Goal: Task Accomplishment & Management: Complete application form

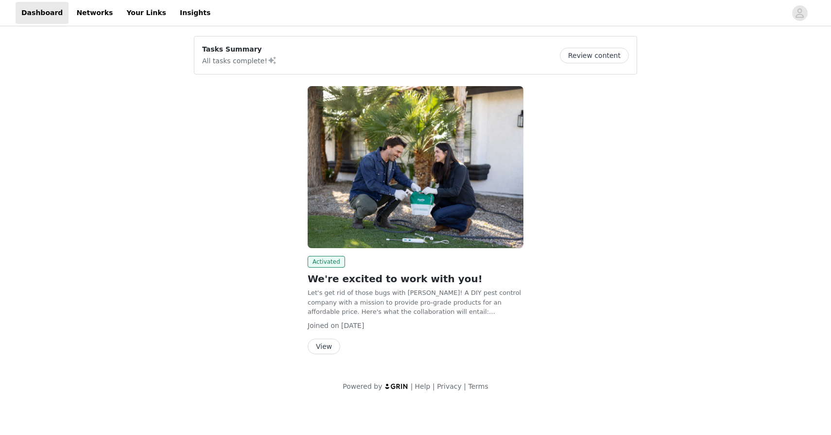
click at [329, 350] on button "View" at bounding box center [324, 346] width 33 height 16
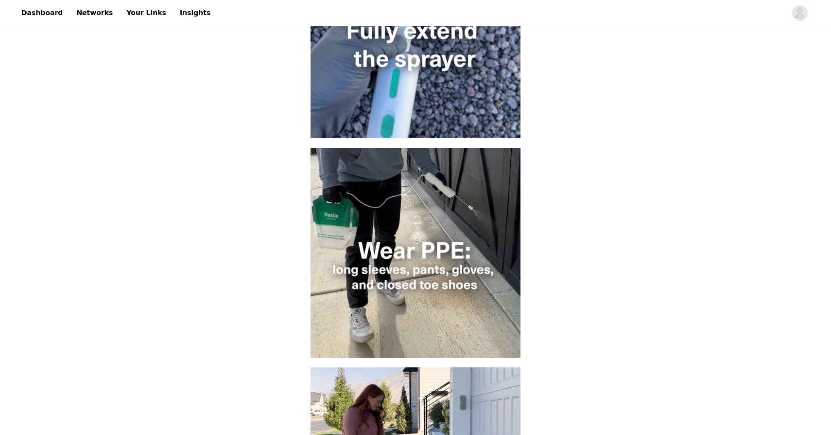
scroll to position [525, 0]
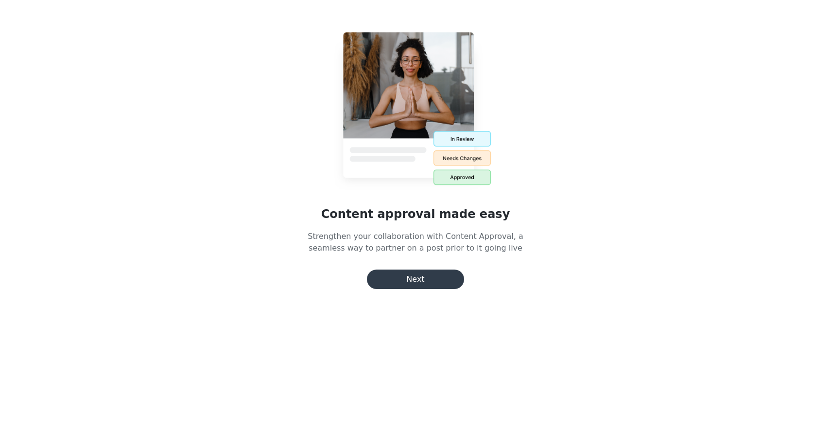
click at [410, 278] on button "Next" at bounding box center [415, 278] width 97 height 19
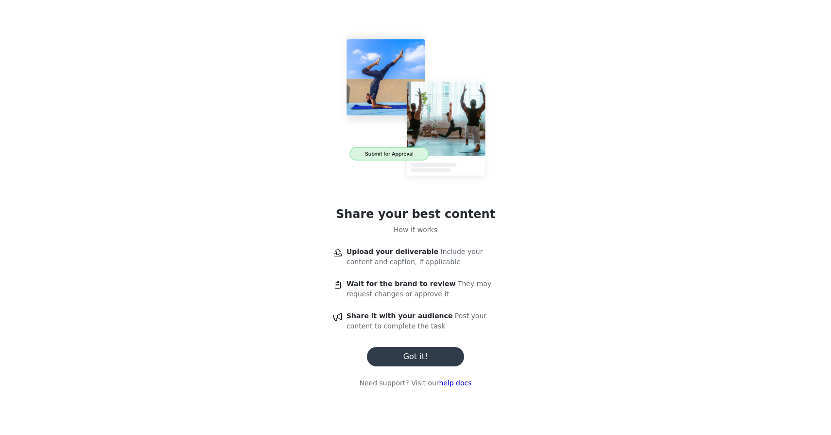
click at [404, 365] on button "Got it!" at bounding box center [415, 356] width 97 height 19
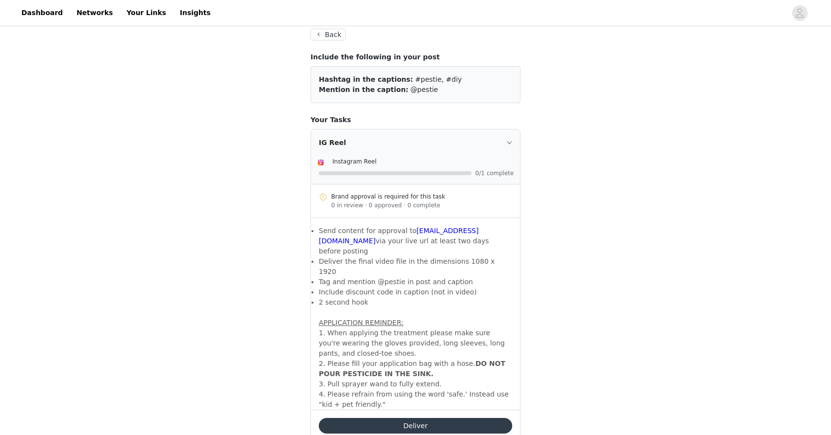
scroll to position [52, 0]
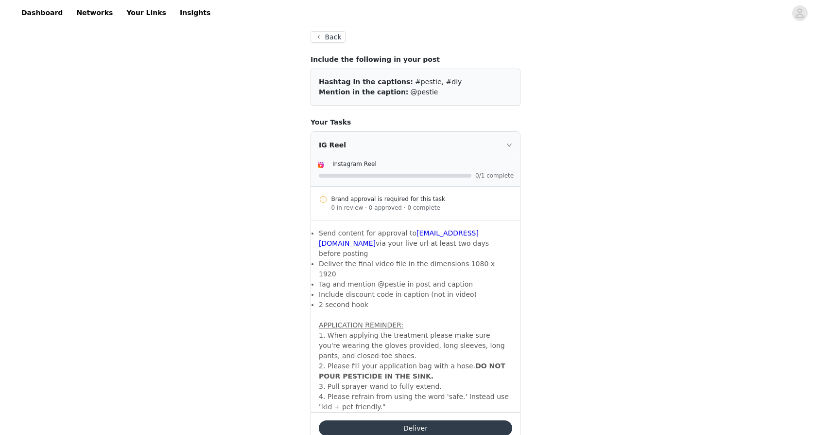
click at [423, 420] on button "Deliver" at bounding box center [415, 428] width 193 height 16
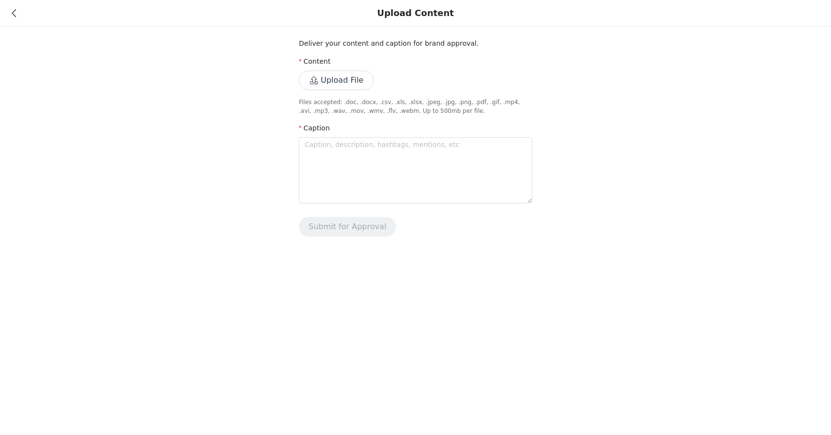
click at [330, 83] on button "Upload File" at bounding box center [336, 79] width 75 height 19
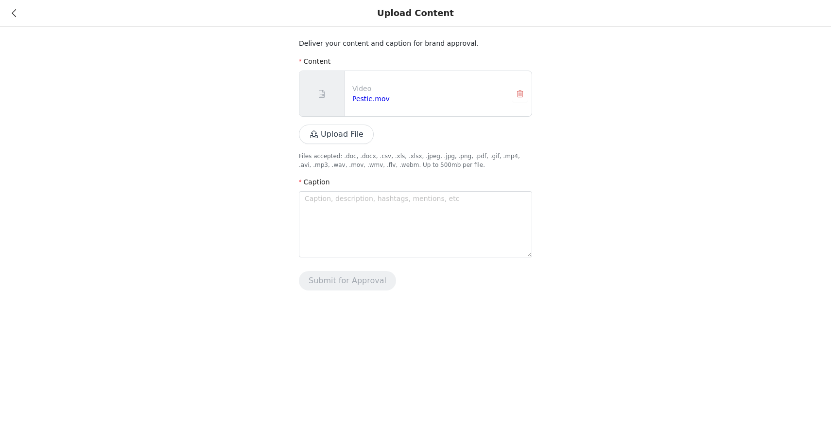
click at [14, 13] on icon at bounding box center [14, 13] width 4 height 7
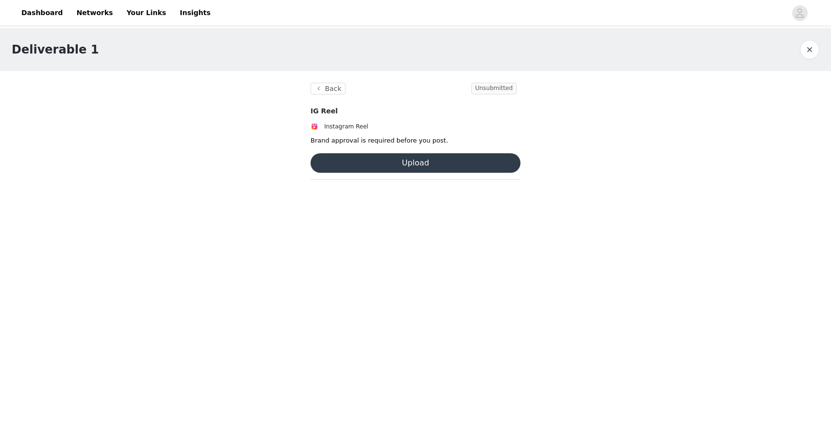
click at [370, 164] on button "Upload" at bounding box center [416, 162] width 210 height 19
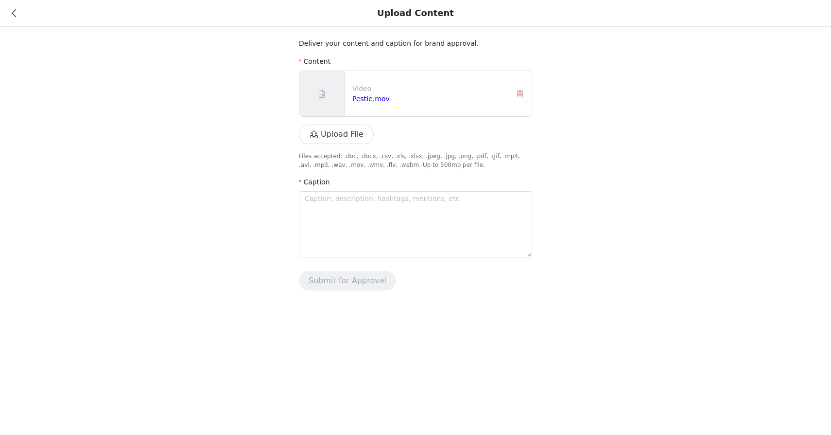
click at [14, 14] on icon at bounding box center [14, 13] width 4 height 7
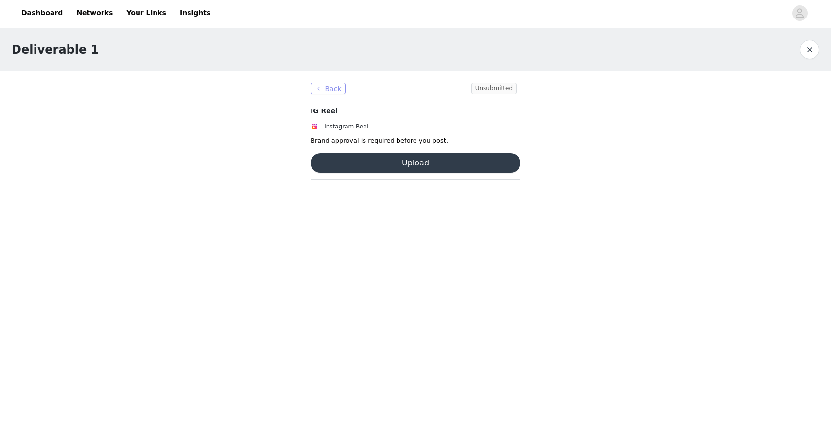
click at [330, 85] on button "Back" at bounding box center [328, 89] width 35 height 12
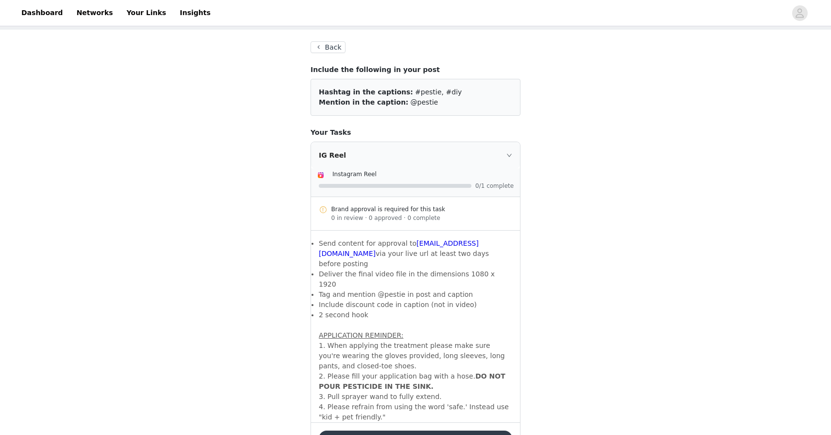
scroll to position [64, 0]
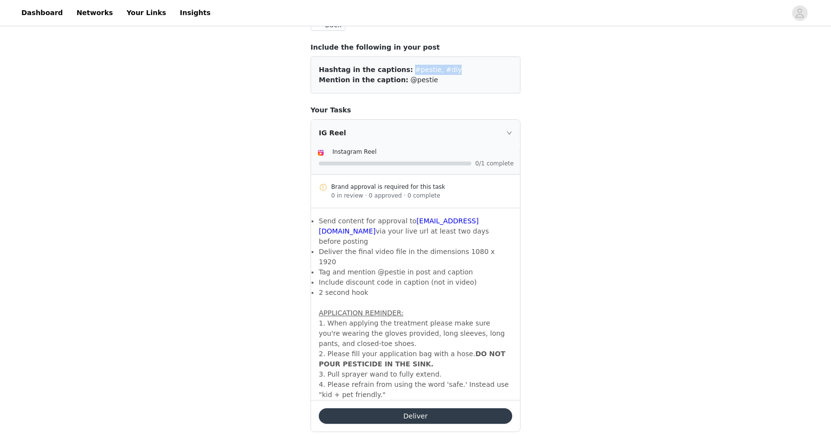
drag, startPoint x: 445, startPoint y: 68, endPoint x: 402, endPoint y: 71, distance: 43.4
click at [402, 71] on div "Hashtag in the captions: #pestie, #diy" at bounding box center [415, 70] width 193 height 10
copy span "#pestie, #diy"
click at [373, 408] on button "Deliver" at bounding box center [415, 416] width 193 height 16
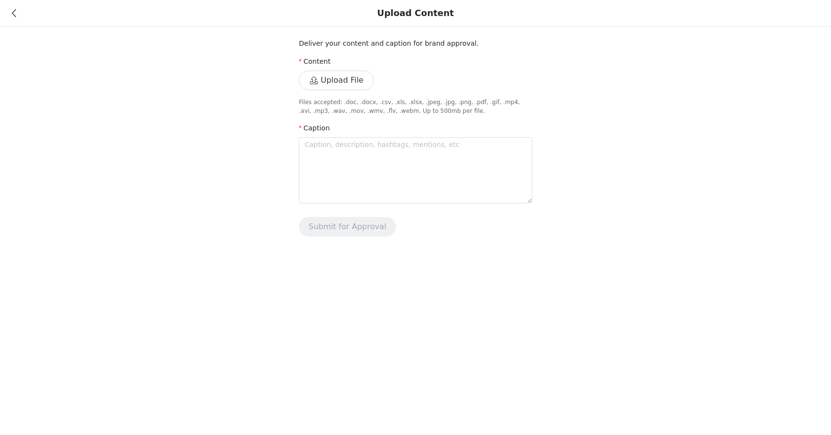
click at [341, 83] on button "Upload File" at bounding box center [336, 79] width 75 height 19
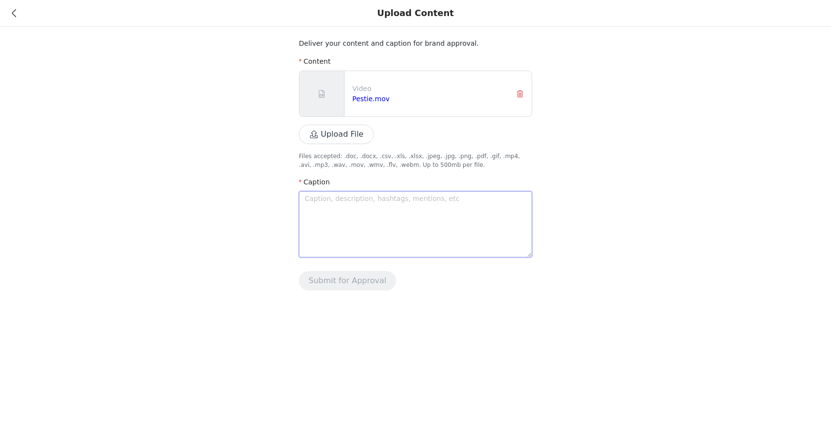
click at [348, 223] on textarea at bounding box center [415, 224] width 233 height 66
type textarea "T"
type textarea "Th"
type textarea "The"
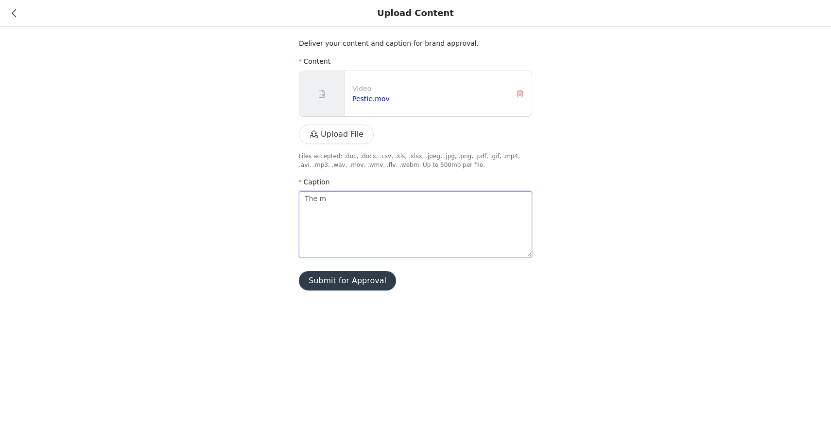
type textarea "The mo"
type textarea "The mom"
type textarea "The mom ha"
type textarea "The mom hac"
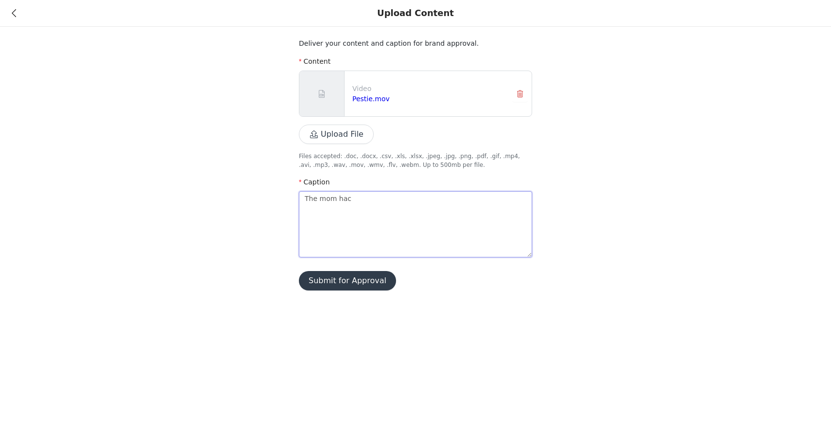
type textarea "The mom ha"
type textarea "The mom h"
type textarea "The mom"
type textarea "The mo"
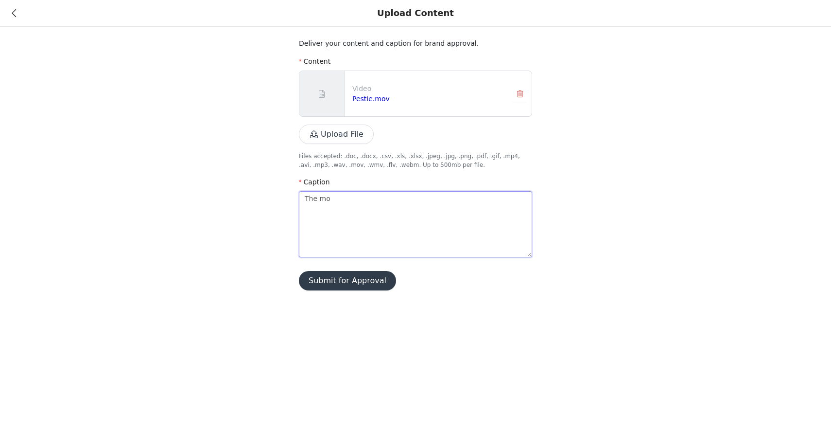
type textarea "The m"
type textarea "The"
type textarea "The h"
type textarea "The ha"
type textarea "The hac"
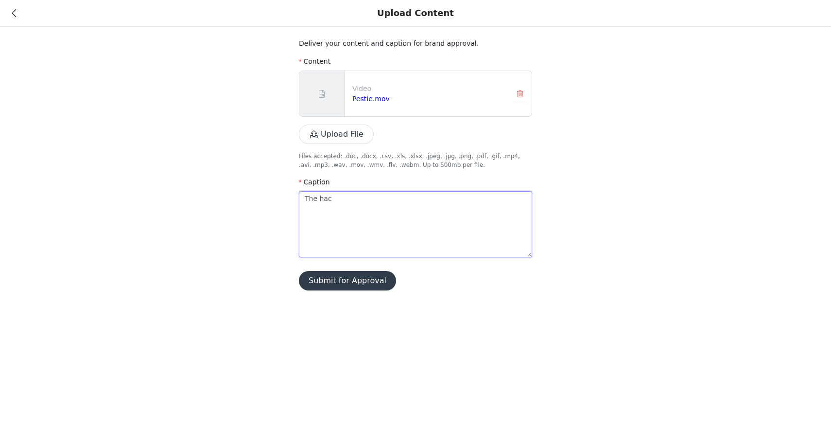
type textarea "The hack"
type textarea "The hack t"
type textarea "The hack th"
type textarea "The hack tha"
type textarea "The hack that"
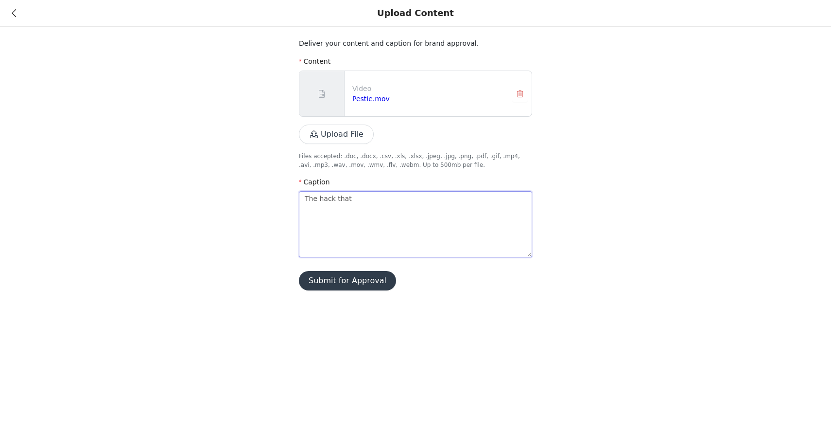
type textarea "The hack that"
type textarea "The hack that e"
type textarea "The hack that ev"
type textarea "The hack that [PERSON_NAME]"
type textarea "The hack that ever"
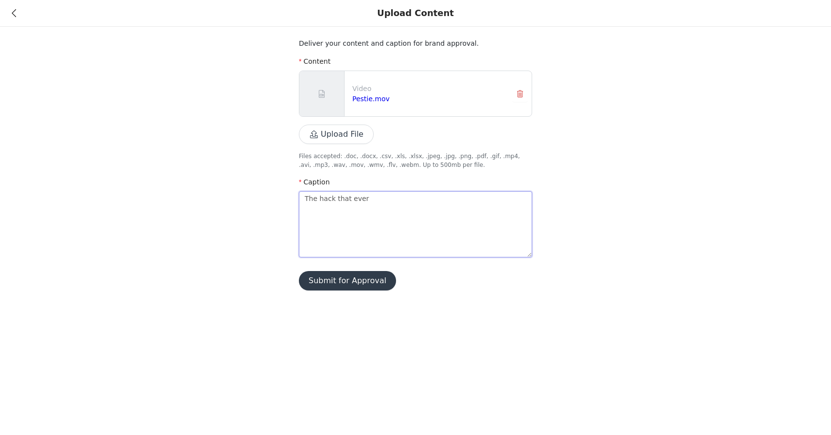
type textarea "The hack that every"
type textarea "The hack that every p"
type textarea "The hack that every pa"
type textarea "The hack that every par"
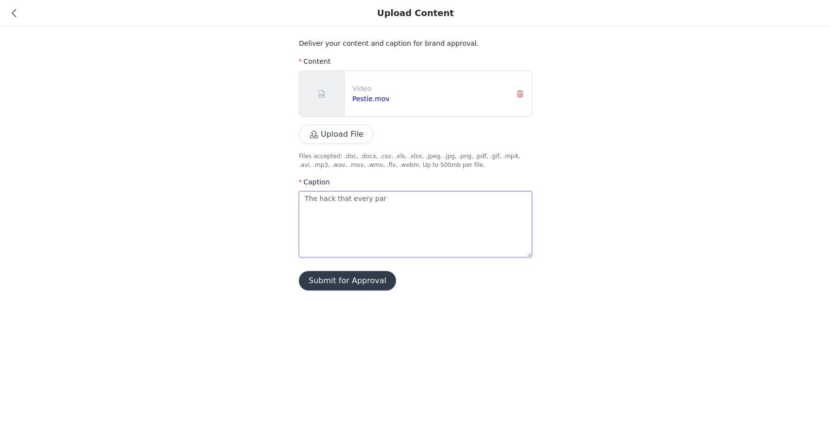
type textarea "The hack that every pare"
type textarea "The hack that every paren"
type textarea "The hack that every parent"
type textarea "The hack that every parent n"
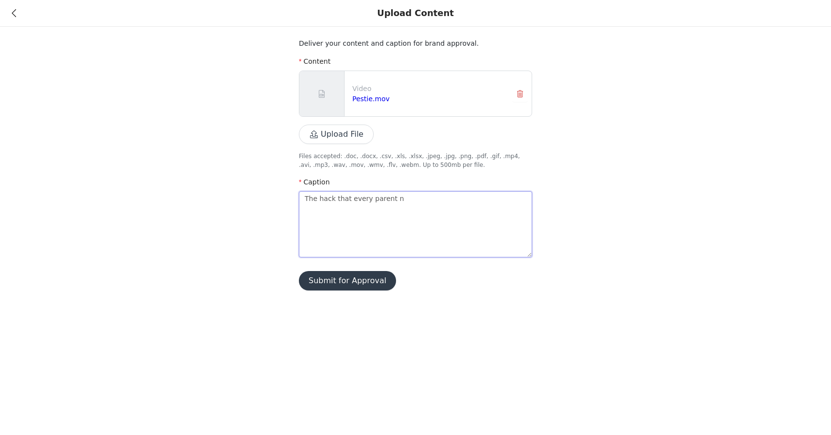
type textarea "The hack that every parent ne"
type textarea "The hack that every parent nee"
type textarea "The hack that every parent need"
type textarea "The hack that every parent needs"
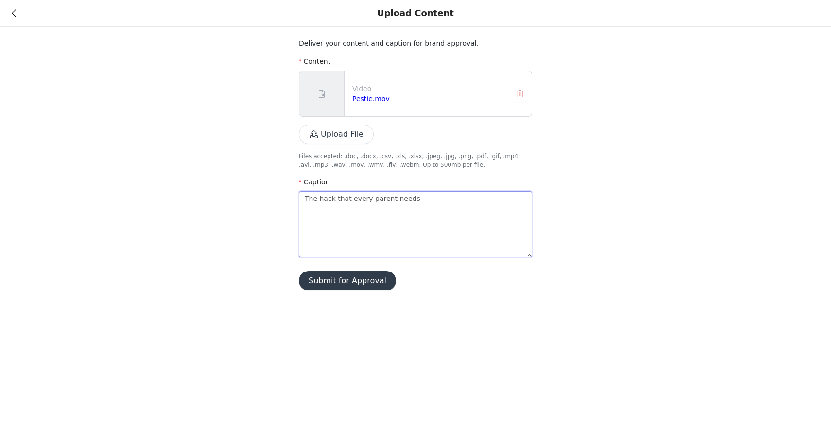
type textarea "The hack that every parent needs t"
type textarea "The hack that every parent needs to"
type textarea "The hack that every parent needs to kn"
type textarea "The hack that every parent needs to kno"
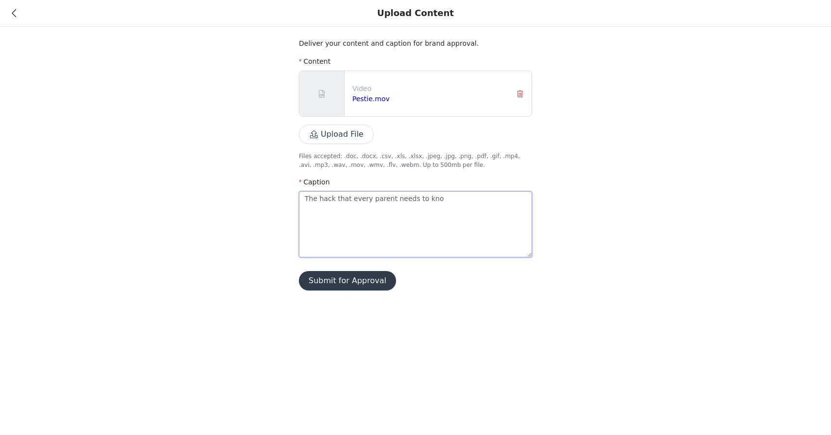
type textarea "The hack that every parent needs to know"
type textarea "The hack that every parent needs to know ab"
type textarea "The hack that every parent needs to know abo"
type textarea "The hack that every parent needs to know abou"
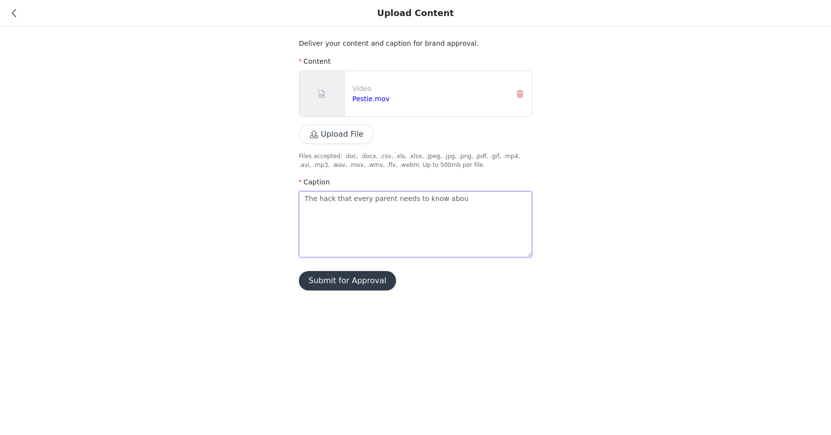
type textarea "The hack that every parent needs to know about"
type textarea "The hack that every parent needs to know about."
type textarea "The hack that every parent needs to know about. N"
type textarea "The hack that every parent needs to know about. No"
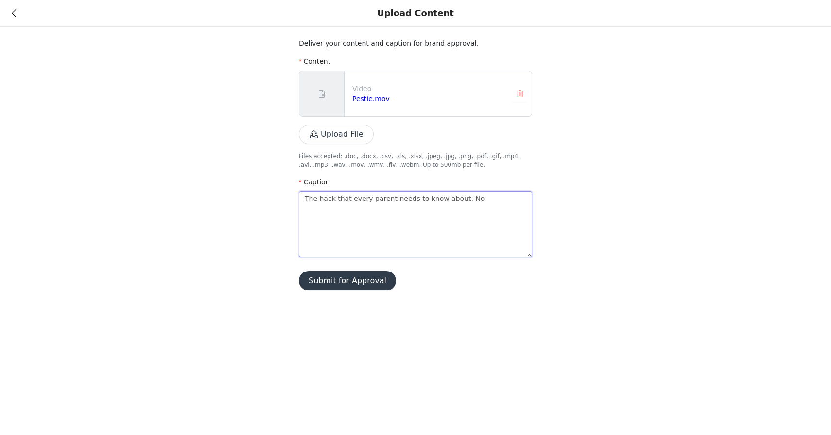
type textarea "The hack that every parent needs to know about. No"
type textarea "The hack that every parent needs to know about. No o"
type textarea "The hack that every parent needs to know about. No on"
type textarea "The hack that every parent needs to know about. No one"
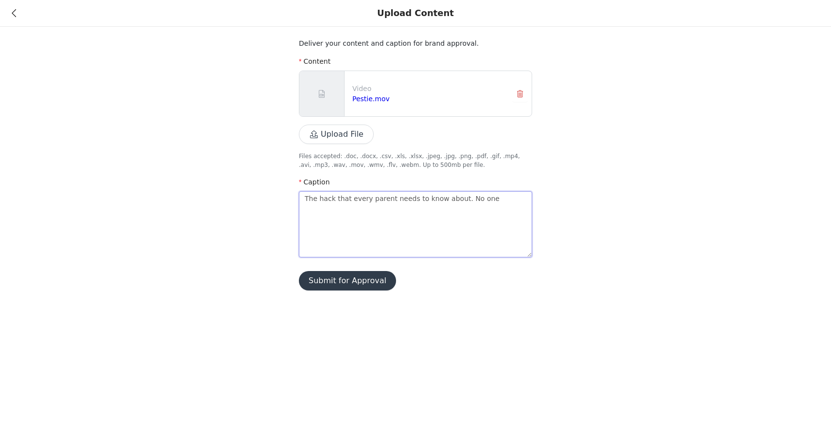
type textarea "The hack that every parent needs to know about. No one w"
type textarea "The hack that every parent needs to know about. No one wa"
type textarea "The hack that every parent needs to know about. No one wan"
type textarea "The hack that every parent needs to know about. No one want"
type textarea "The hack that every parent needs to know about. No one wants"
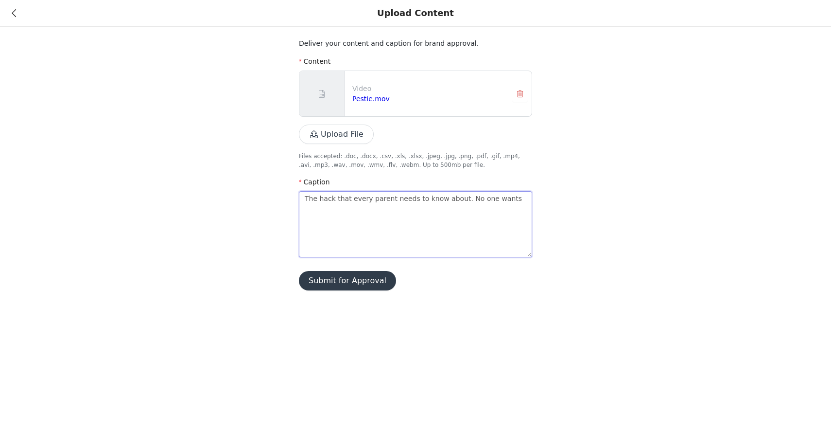
type textarea "The hack that every parent needs to know about. No one wants"
type textarea "The hack that every parent needs to know about. No one wants u"
type textarea "The hack that every parent needs to know about. No one wants un"
type textarea "The hack that every parent needs to know about. No one wants unw"
type textarea "The hack that every parent needs to know about. No one wants unwa"
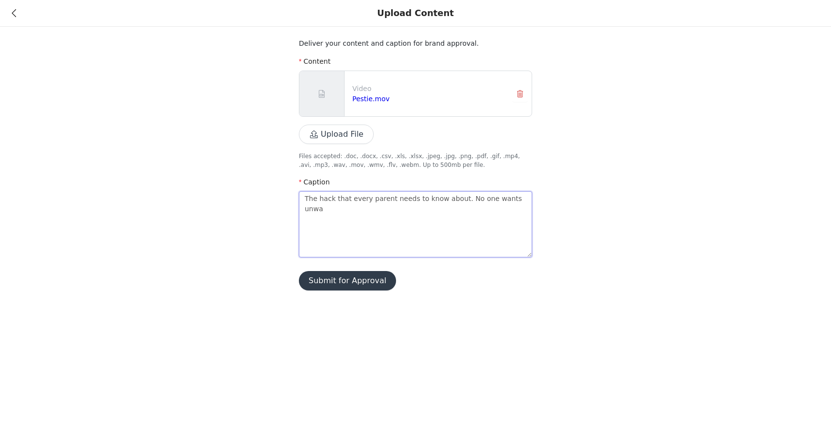
type textarea "The hack that every parent needs to know about. No one wants unwan"
type textarea "The hack that every parent needs to know about. No one wants unwante"
type textarea "The hack that every parent needs to know about. No one wants unwanted"
type textarea "The hack that every parent needs to know about. No one wants unwanted v"
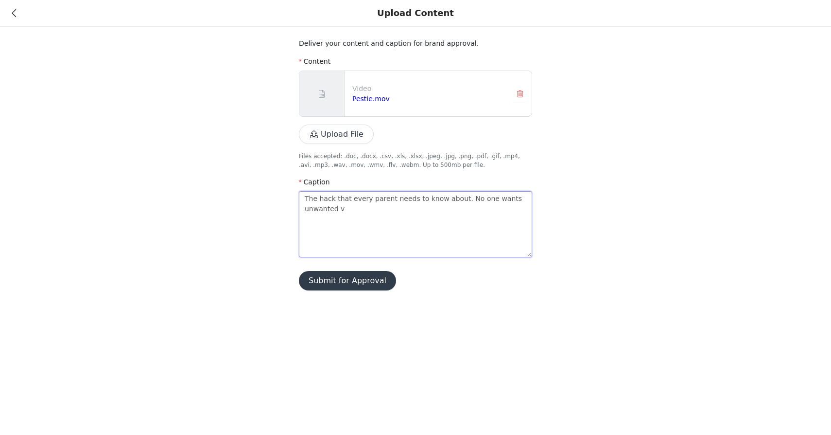
type textarea "The hack that every parent needs to know about. No one wants unwanted vi"
type textarea "The hack that every parent needs to know about. No one wants unwanted vis"
type textarea "The hack that every parent needs to know about. No one wants unwanted visi"
type textarea "The hack that every parent needs to know about. No one wants unwanted visit"
type textarea "The hack that every parent needs to know about. No one wants unwanted visito"
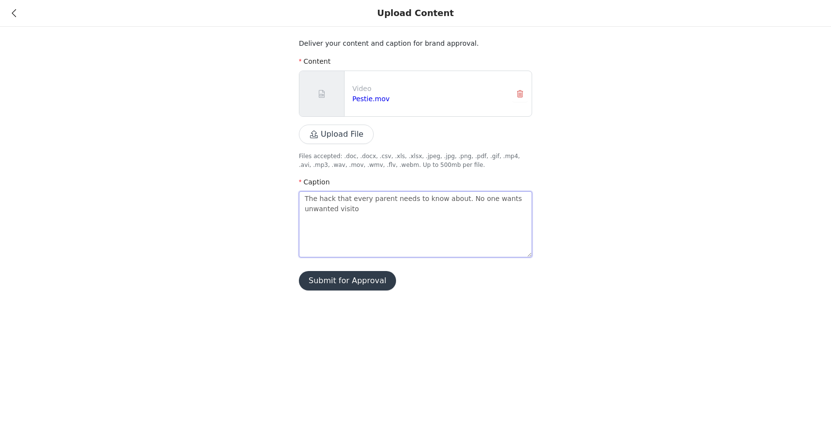
type textarea "The hack that every parent needs to know about. No one wants unwanted visitor"
type textarea "The hack that every parent needs to know about. No one wants unwanted visitors"
type textarea "The hack that every parent needs to know about. No one wants unwanted visitors,"
type textarea "The hack that every parent needs to know about. No one wants unwanted visitors,…"
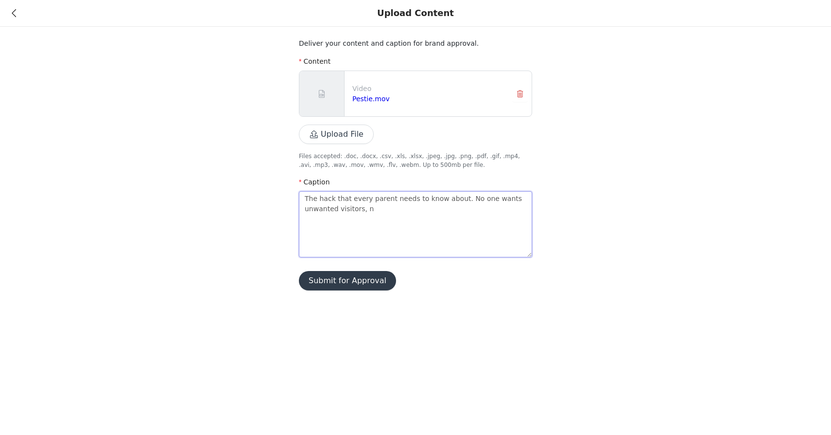
type textarea "The hack that every parent needs to know about. No one wants unwanted visitors,…"
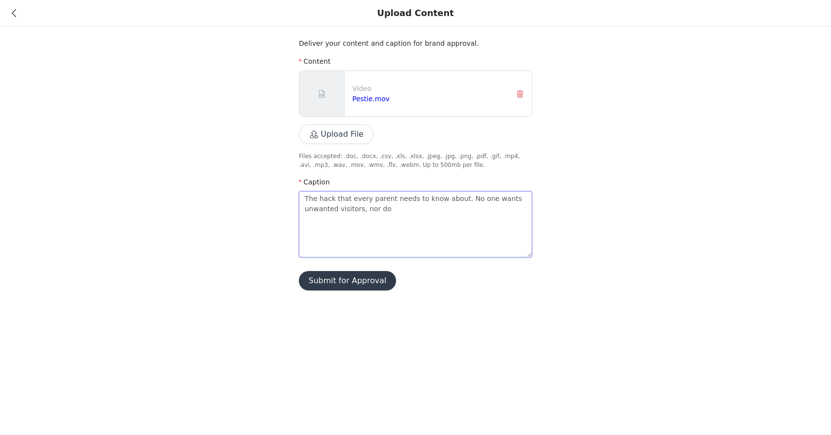
type textarea "The hack that every parent needs to know about. No one wants unwanted visitors,…"
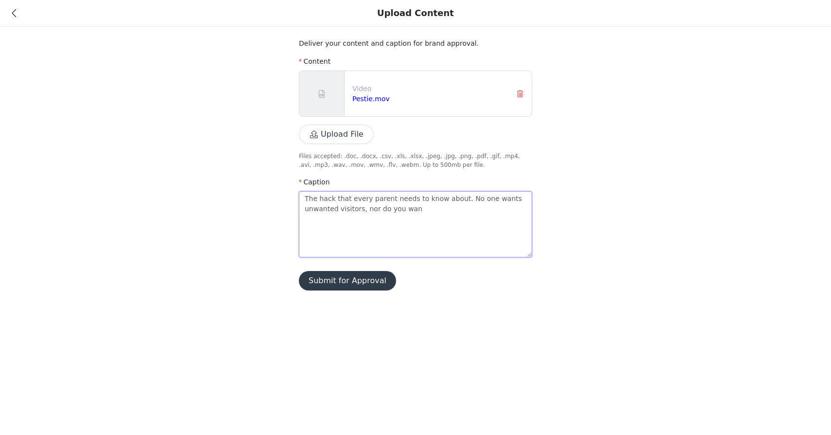
type textarea "The hack that every parent needs to know about. No one wants unwanted visitors,…"
click at [481, 209] on textarea "The hack that every parent needs to know about. No one wants unwanted visitors,…" at bounding box center [415, 224] width 233 height 66
click at [445, 221] on textarea "The hack that every parent needs to know about. No one wants unwanted visitors,…" at bounding box center [415, 224] width 233 height 66
paste textarea "#pestie, #diy"
click at [330, 233] on textarea "The hack that every parent needs to know about. No one wants unwanted visitors,…" at bounding box center [415, 224] width 233 height 66
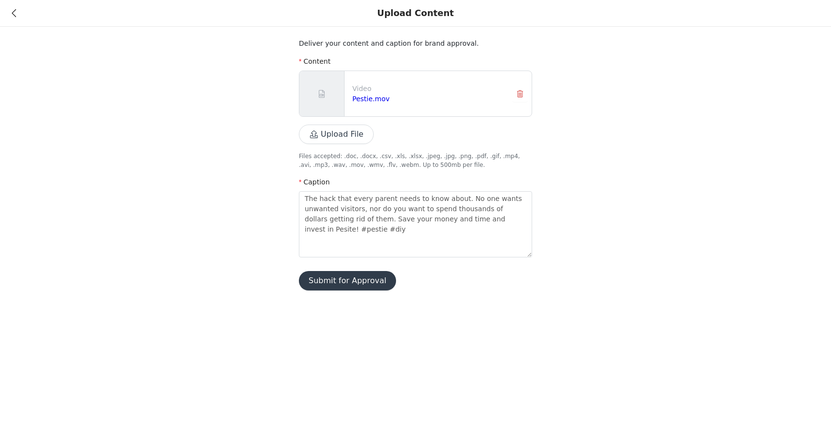
click at [341, 282] on button "Submit for Approval" at bounding box center [347, 280] width 97 height 19
